Goal: Find specific page/section

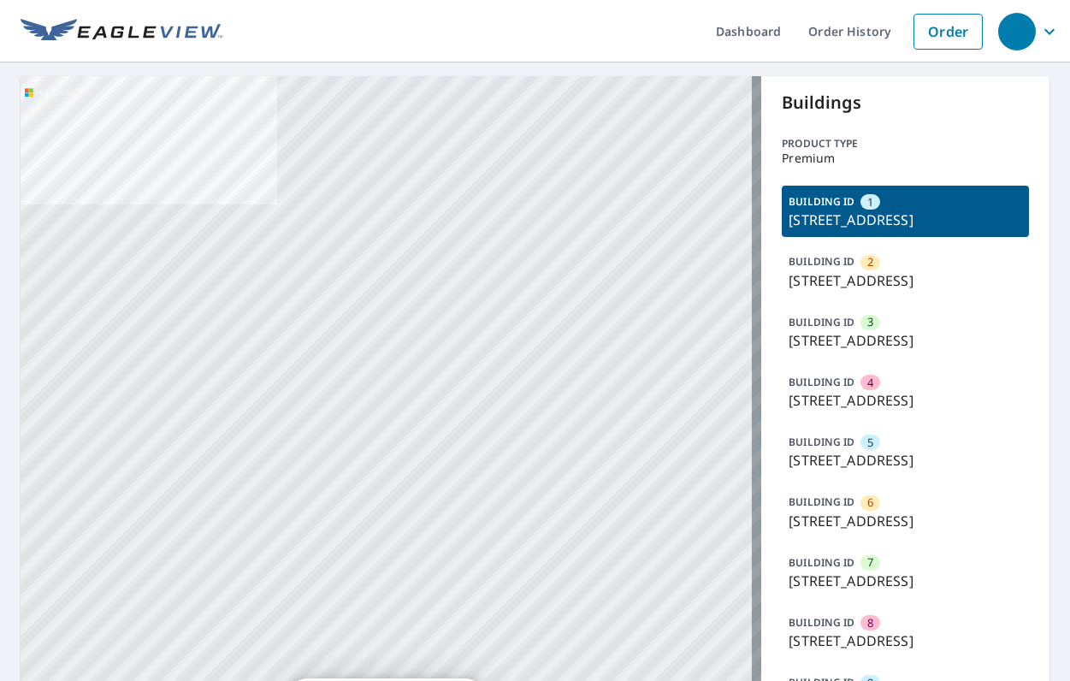
click at [854, 282] on p "3950 W 12th St, Greeley, CO, 80634" at bounding box center [906, 280] width 234 height 21
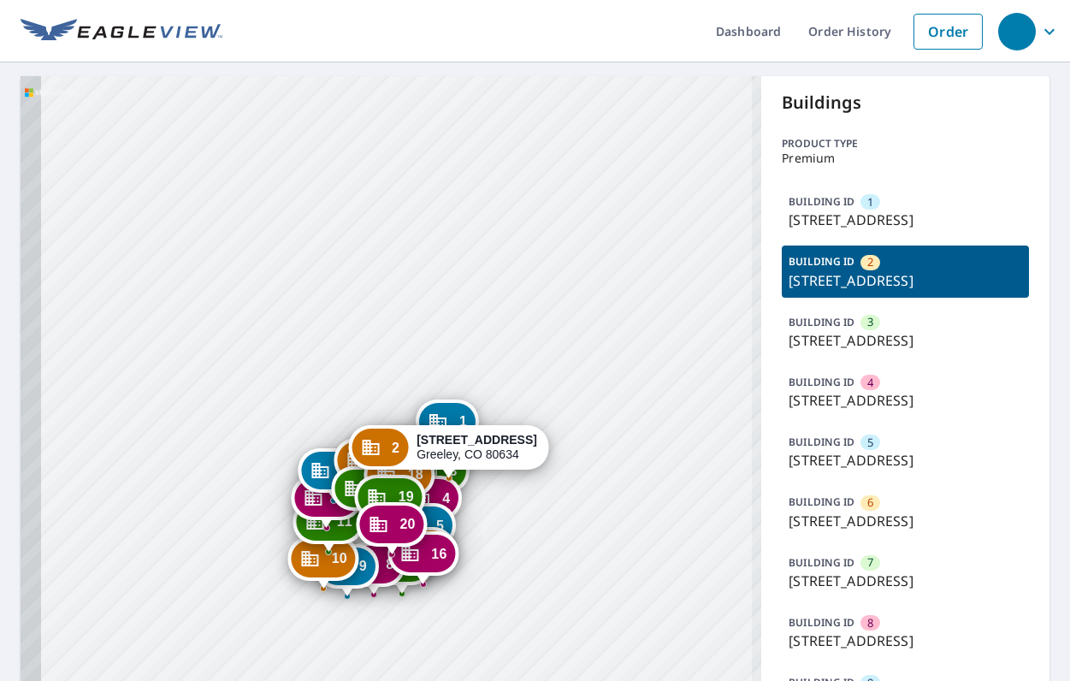
drag, startPoint x: 512, startPoint y: 352, endPoint x: 598, endPoint y: 236, distance: 144.3
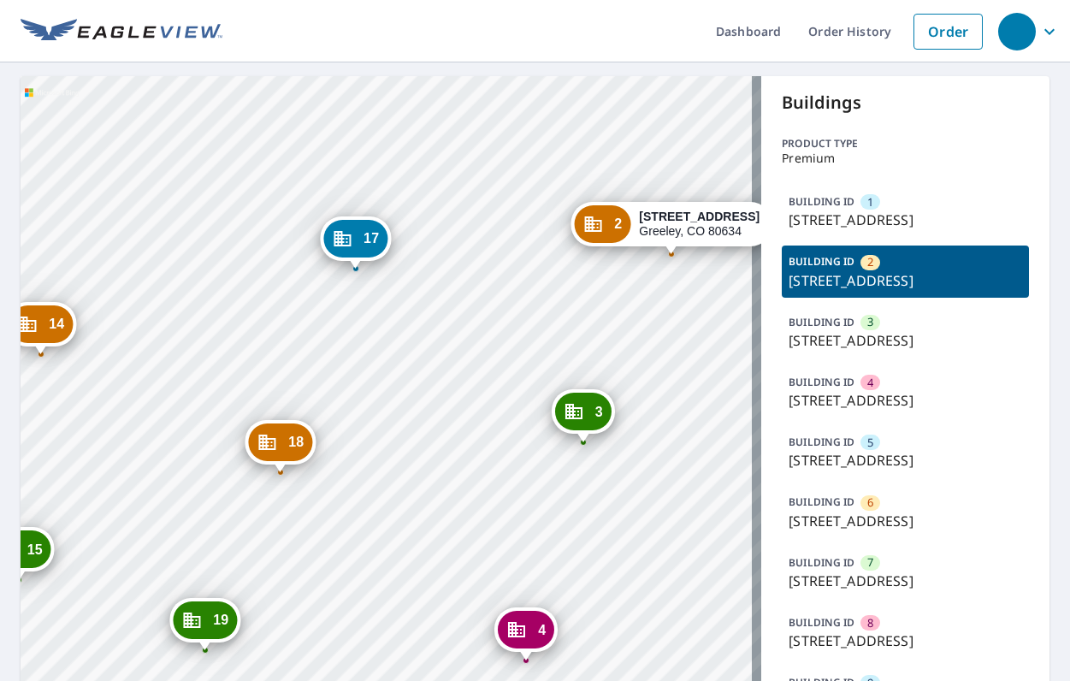
drag, startPoint x: 559, startPoint y: 377, endPoint x: 441, endPoint y: 592, distance: 245.1
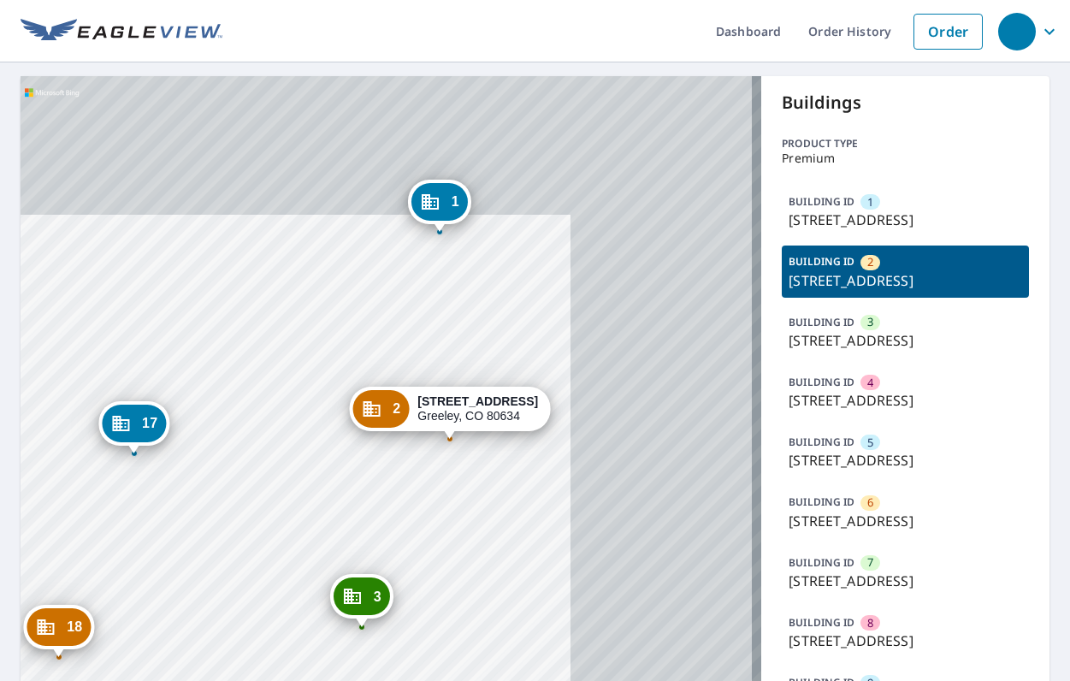
drag, startPoint x: 610, startPoint y: 388, endPoint x: 397, endPoint y: 567, distance: 278.2
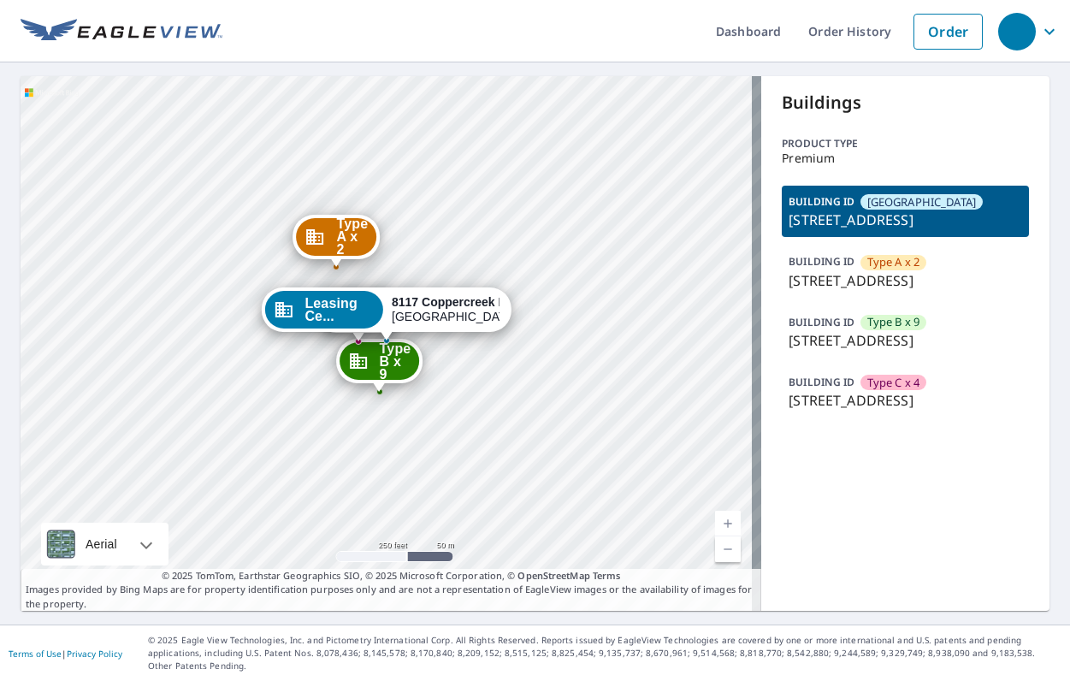
drag, startPoint x: 365, startPoint y: 368, endPoint x: 417, endPoint y: 361, distance: 51.8
click at [387, 397] on div "Type A x 2 [STREET_ADDRESS] Type B x 9 [STREET_ADDRESS] Type C x 4 [STREET_ADDR…" at bounding box center [391, 343] width 741 height 535
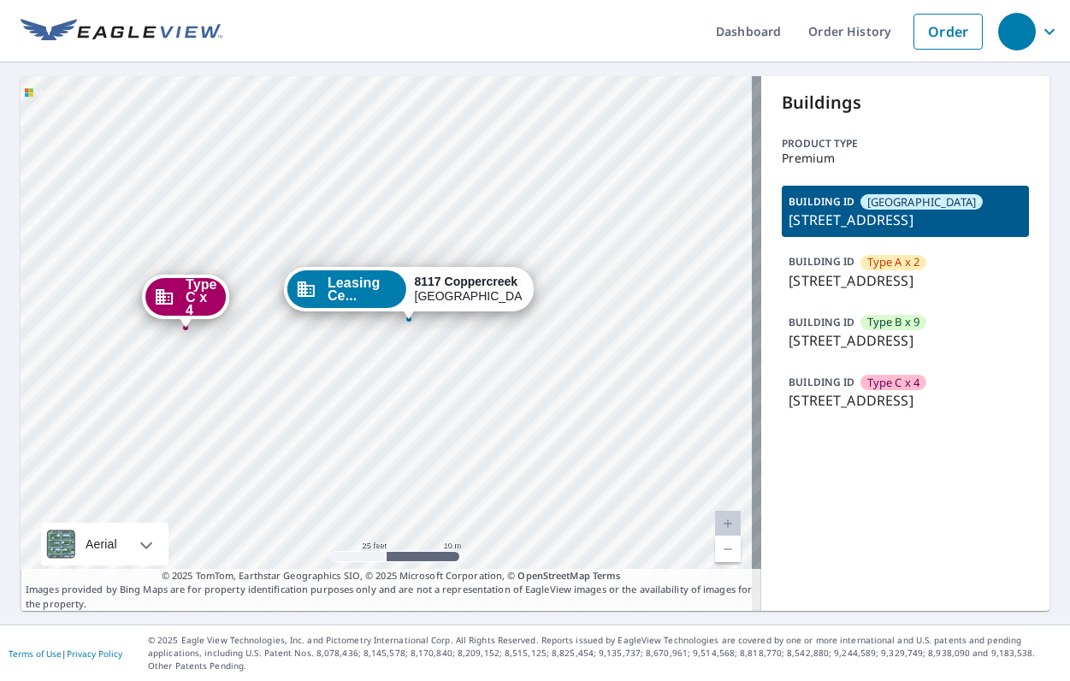
click at [592, 655] on p "© 2025 Eagle View Technologies, Inc. and Pictometry International Corp. All Rig…" at bounding box center [605, 653] width 914 height 39
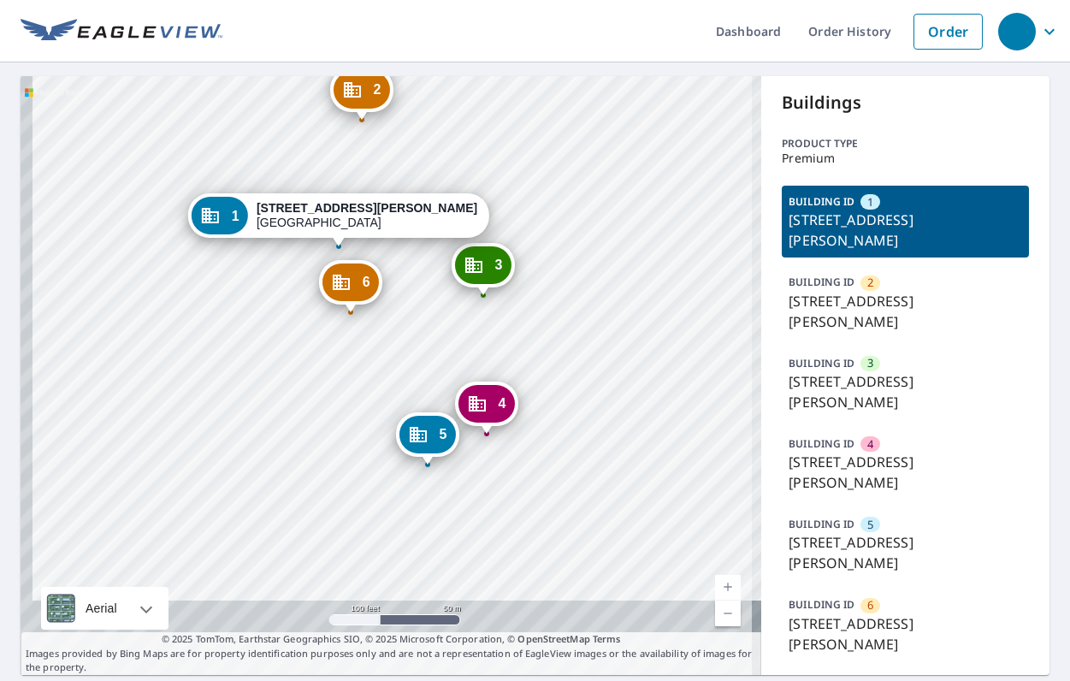
drag, startPoint x: 495, startPoint y: 415, endPoint x: 519, endPoint y: 301, distance: 116.5
click at [519, 301] on div "2 [STREET_ADDRESS][PERSON_NAME] 3 [STREET_ADDRESS][PERSON_NAME] 4 [STREET_ADDRE…" at bounding box center [391, 375] width 741 height 599
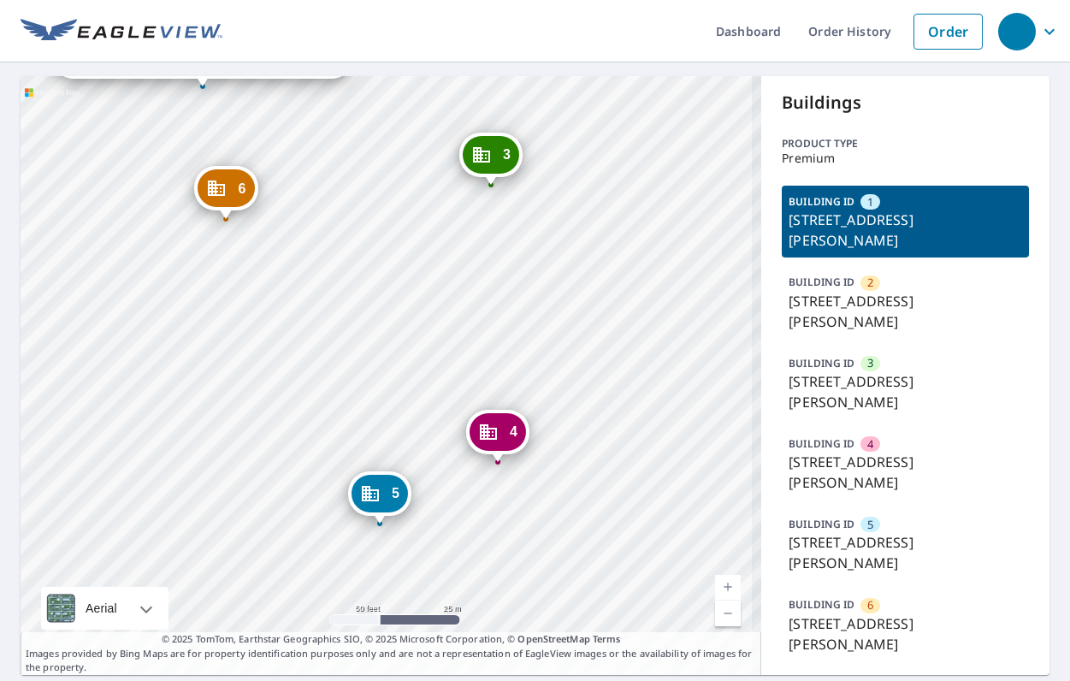
drag, startPoint x: 511, startPoint y: 452, endPoint x: 615, endPoint y: 360, distance: 138.8
click at [530, 410] on div "4 [STREET_ADDRESS][PERSON_NAME]" at bounding box center [497, 432] width 63 height 44
